Goal: Find specific page/section: Find specific page/section

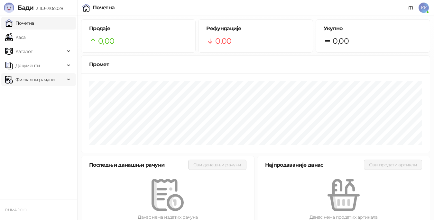
click at [37, 77] on span "Фискални рачуни" at bounding box center [34, 79] width 39 height 13
click at [47, 92] on link "Издати рачуни" at bounding box center [29, 94] width 43 height 13
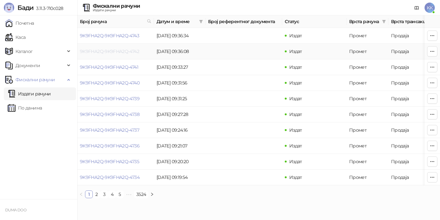
click at [130, 51] on link "9K9FHA2Q-9K9FHA2Q-4742" at bounding box center [109, 52] width 59 height 6
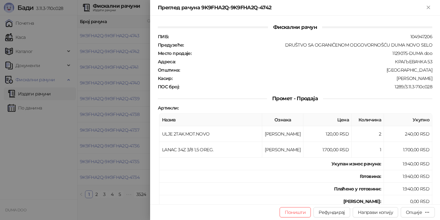
click at [118, 40] on div at bounding box center [220, 110] width 440 height 220
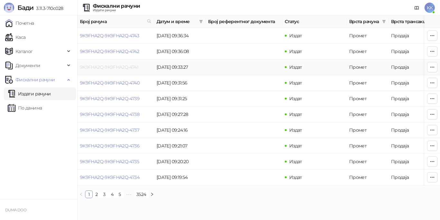
click at [130, 66] on link "9K9FHA2Q-9K9FHA2Q-4741" at bounding box center [109, 67] width 58 height 6
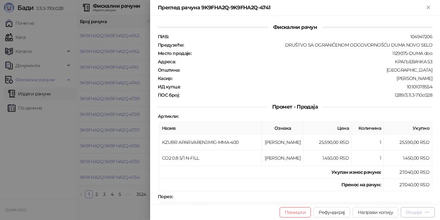
click at [414, 210] on div "Опције" at bounding box center [414, 213] width 16 height 6
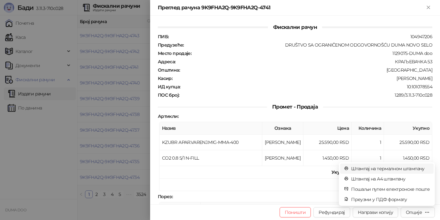
click at [390, 169] on span "Штампај на термалном штампачу" at bounding box center [390, 168] width 79 height 7
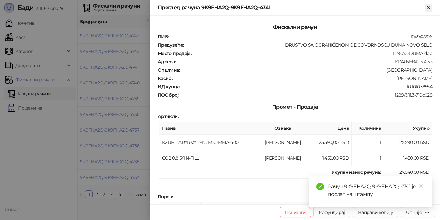
click at [426, 6] on icon "Close" at bounding box center [428, 8] width 6 height 6
